Goal: Task Accomplishment & Management: Manage account settings

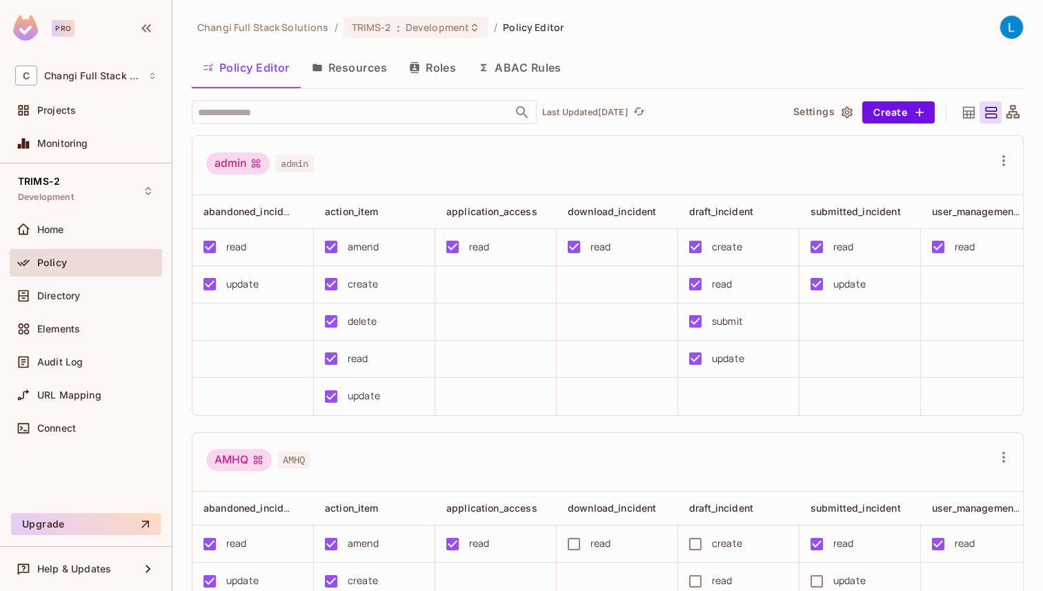
scroll to position [180, 0]
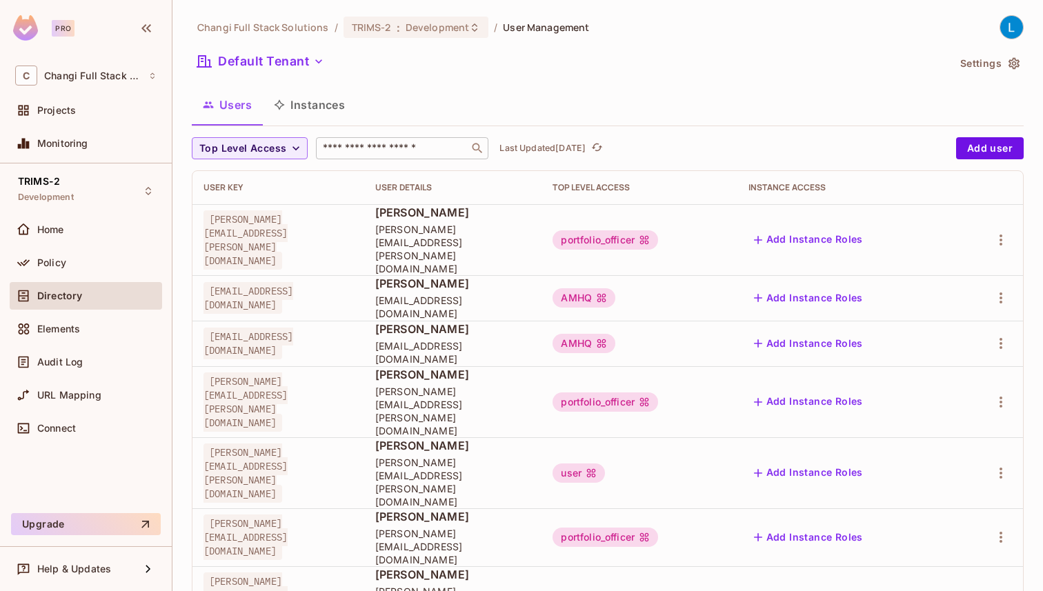
click at [403, 144] on input "text" at bounding box center [392, 148] width 145 height 14
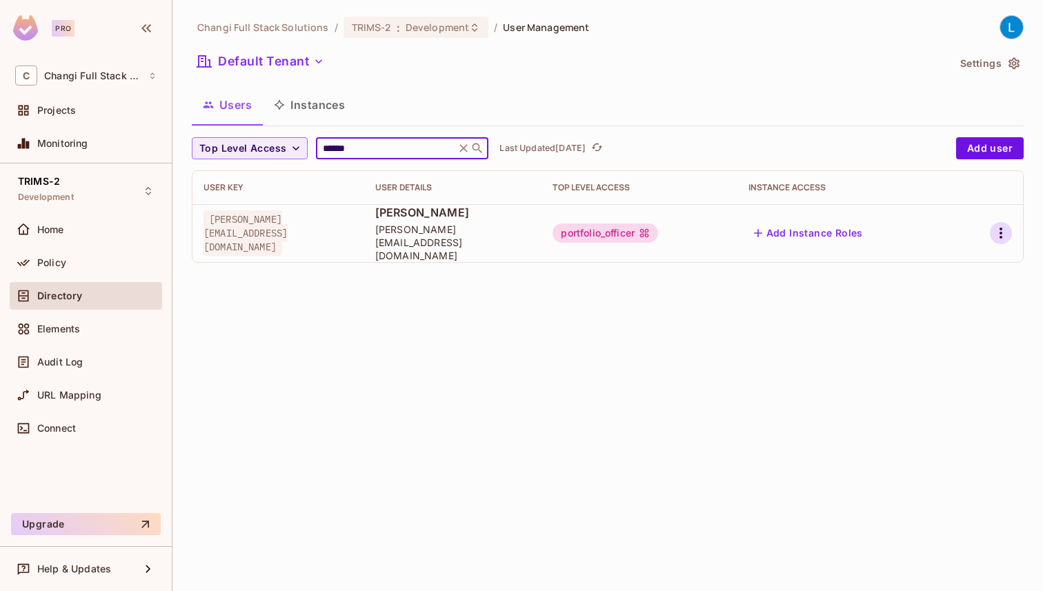
type input "******"
click at [1002, 225] on icon "button" at bounding box center [1001, 233] width 17 height 17
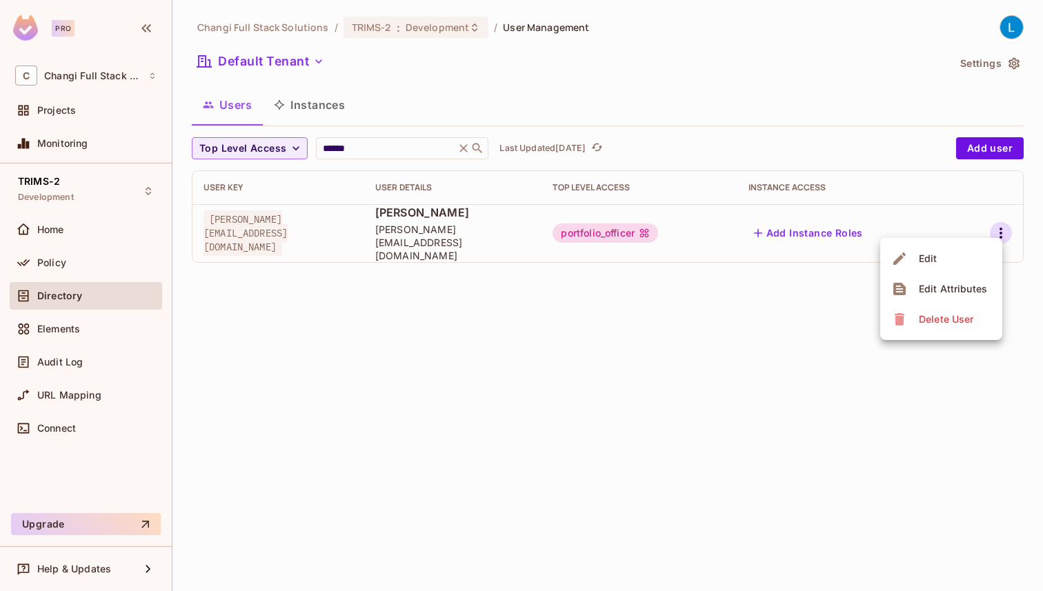
click at [967, 271] on li "Edit" at bounding box center [941, 259] width 122 height 30
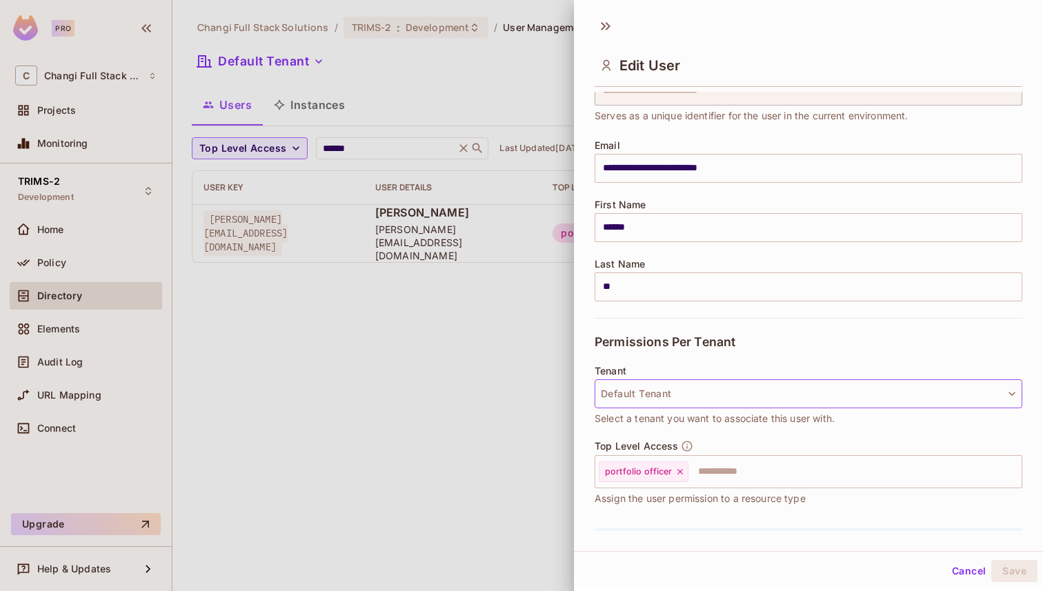
scroll to position [84, 0]
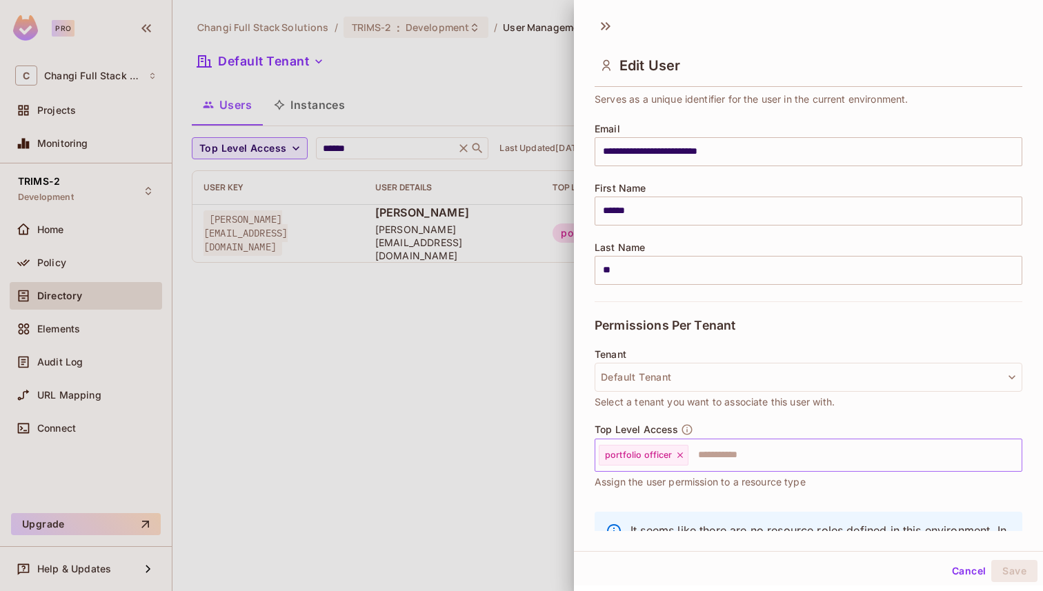
click at [678, 457] on icon at bounding box center [680, 456] width 10 height 10
click at [678, 457] on input "text" at bounding box center [797, 456] width 398 height 28
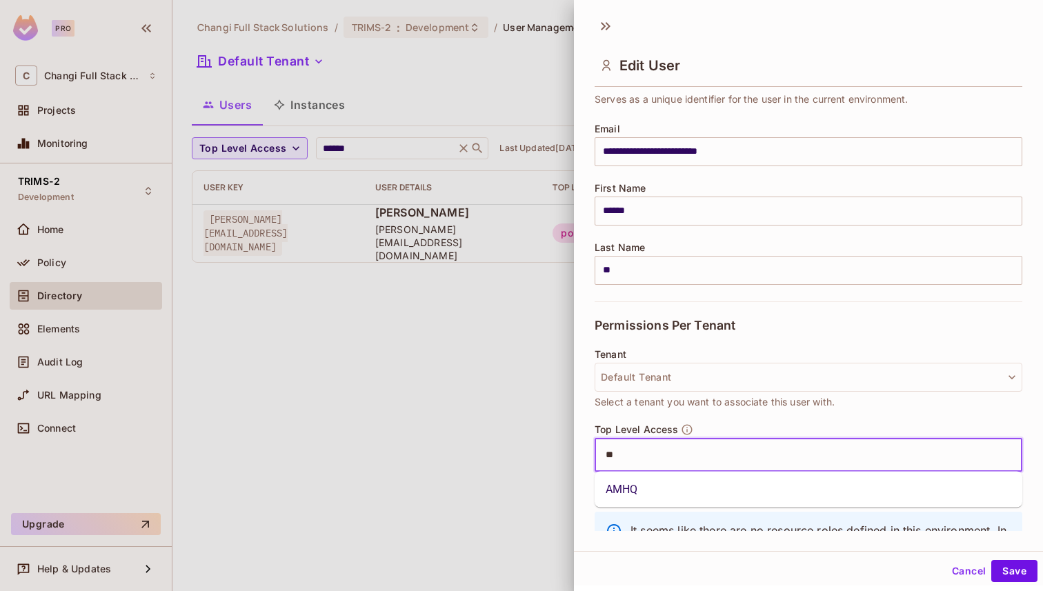
type input "***"
click at [691, 479] on li "AMHQ" at bounding box center [809, 489] width 428 height 25
click at [1007, 566] on button "Save" at bounding box center [1015, 571] width 46 height 22
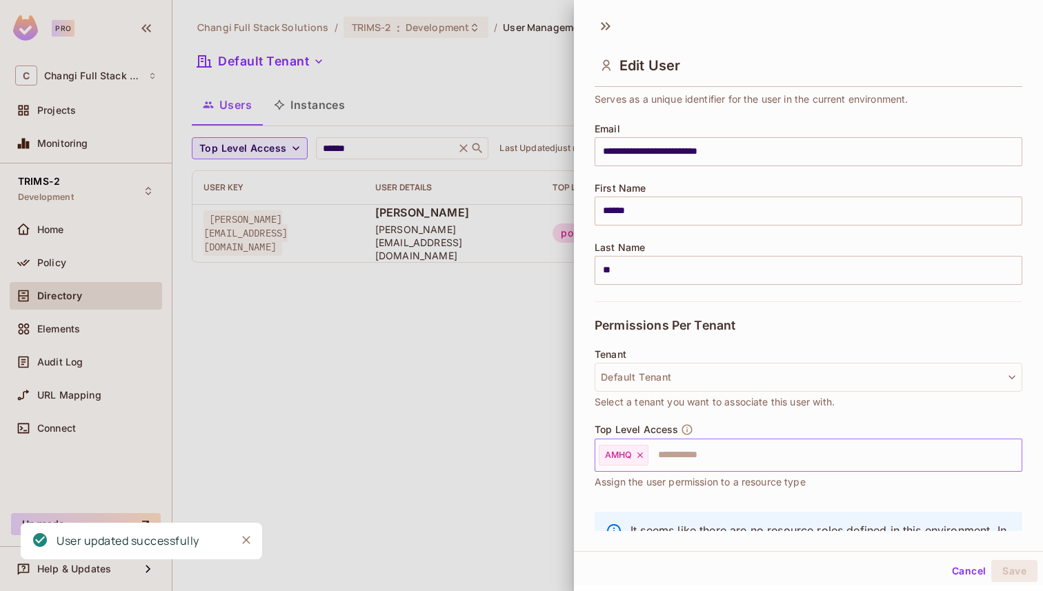
click at [478, 331] on div at bounding box center [521, 295] width 1043 height 591
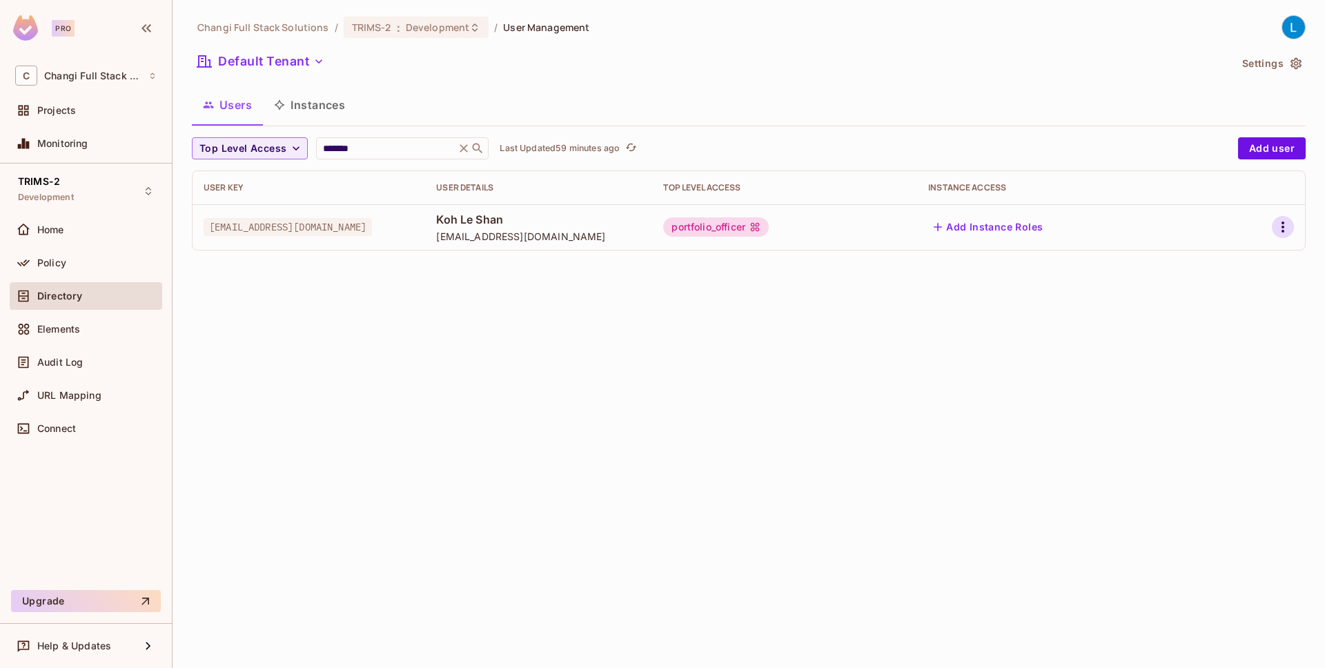
click at [1043, 224] on icon "button" at bounding box center [1282, 227] width 17 height 17
click at [1043, 255] on li "Edit" at bounding box center [1223, 259] width 122 height 30
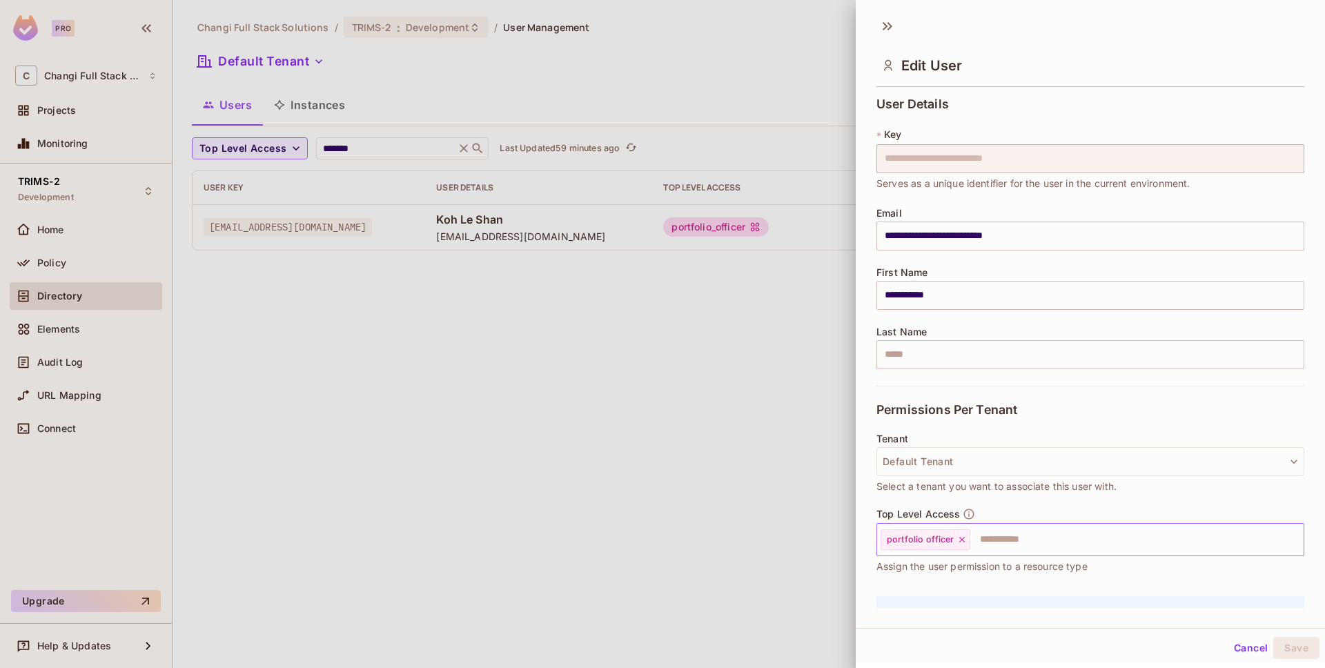
click at [960, 538] on icon at bounding box center [961, 540] width 6 height 6
click at [960, 538] on input "text" at bounding box center [1078, 540] width 398 height 28
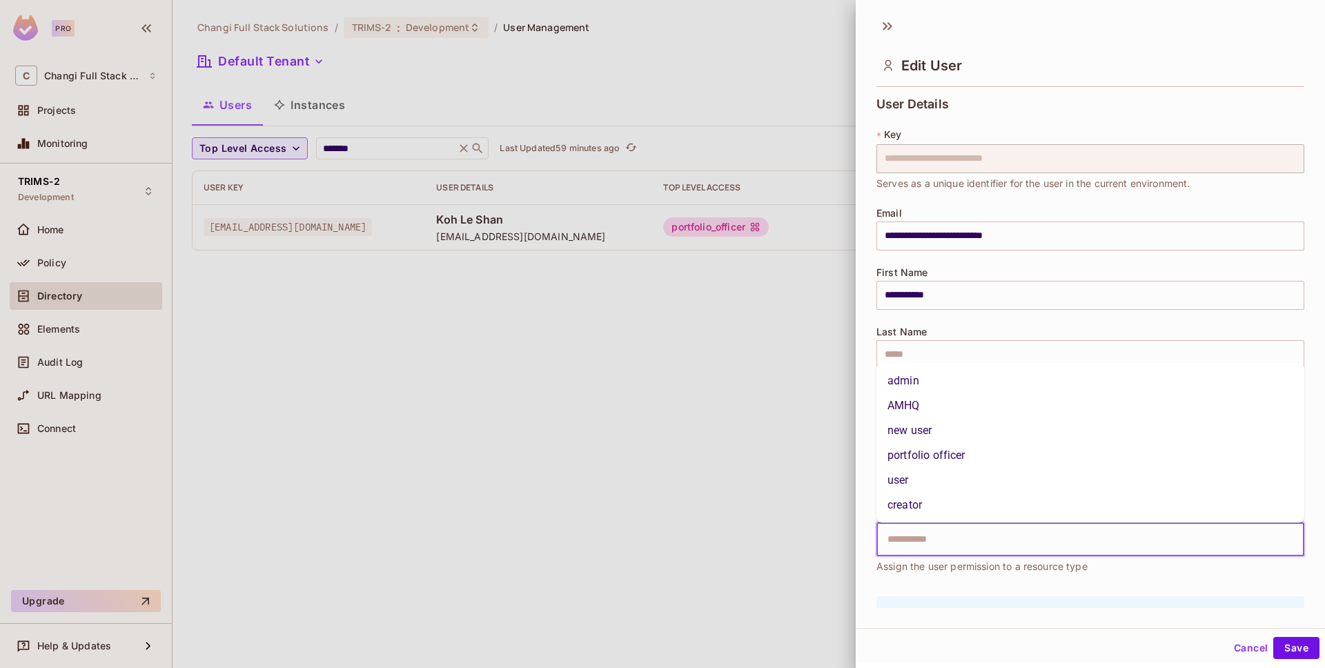
click at [933, 505] on li "creator" at bounding box center [1090, 505] width 428 height 25
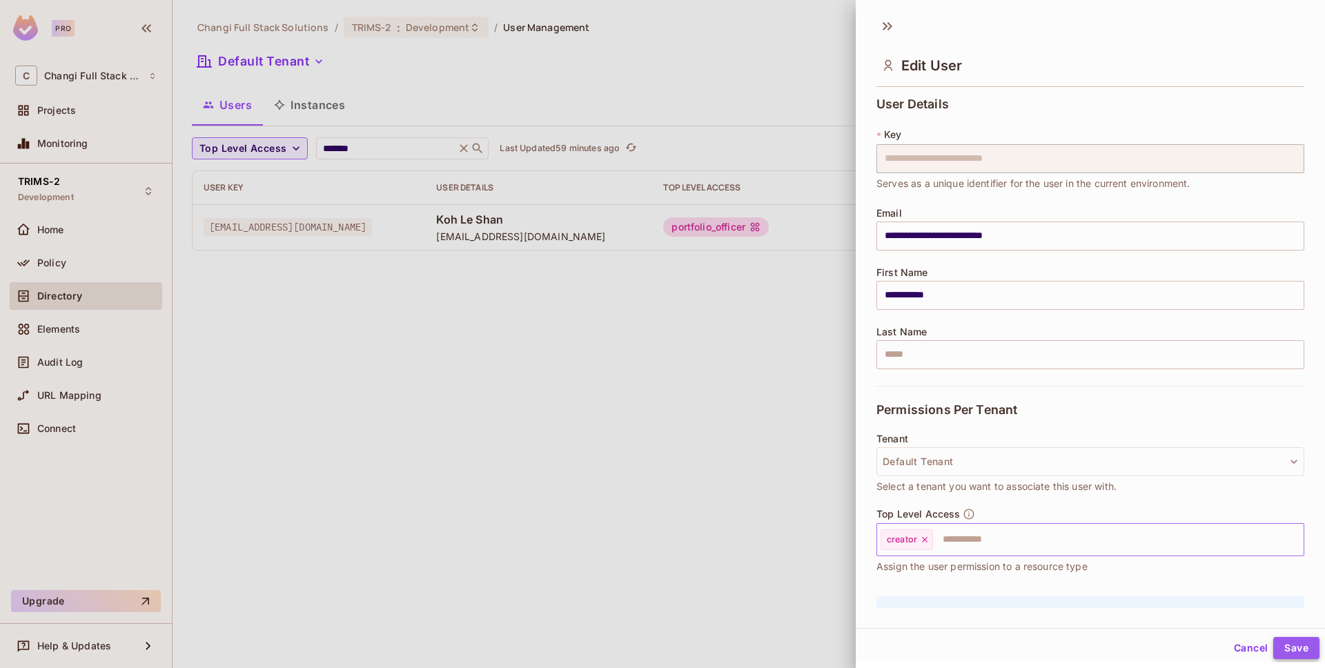
click at [1043, 586] on button "Save" at bounding box center [1296, 648] width 46 height 22
